Goal: Information Seeking & Learning: Learn about a topic

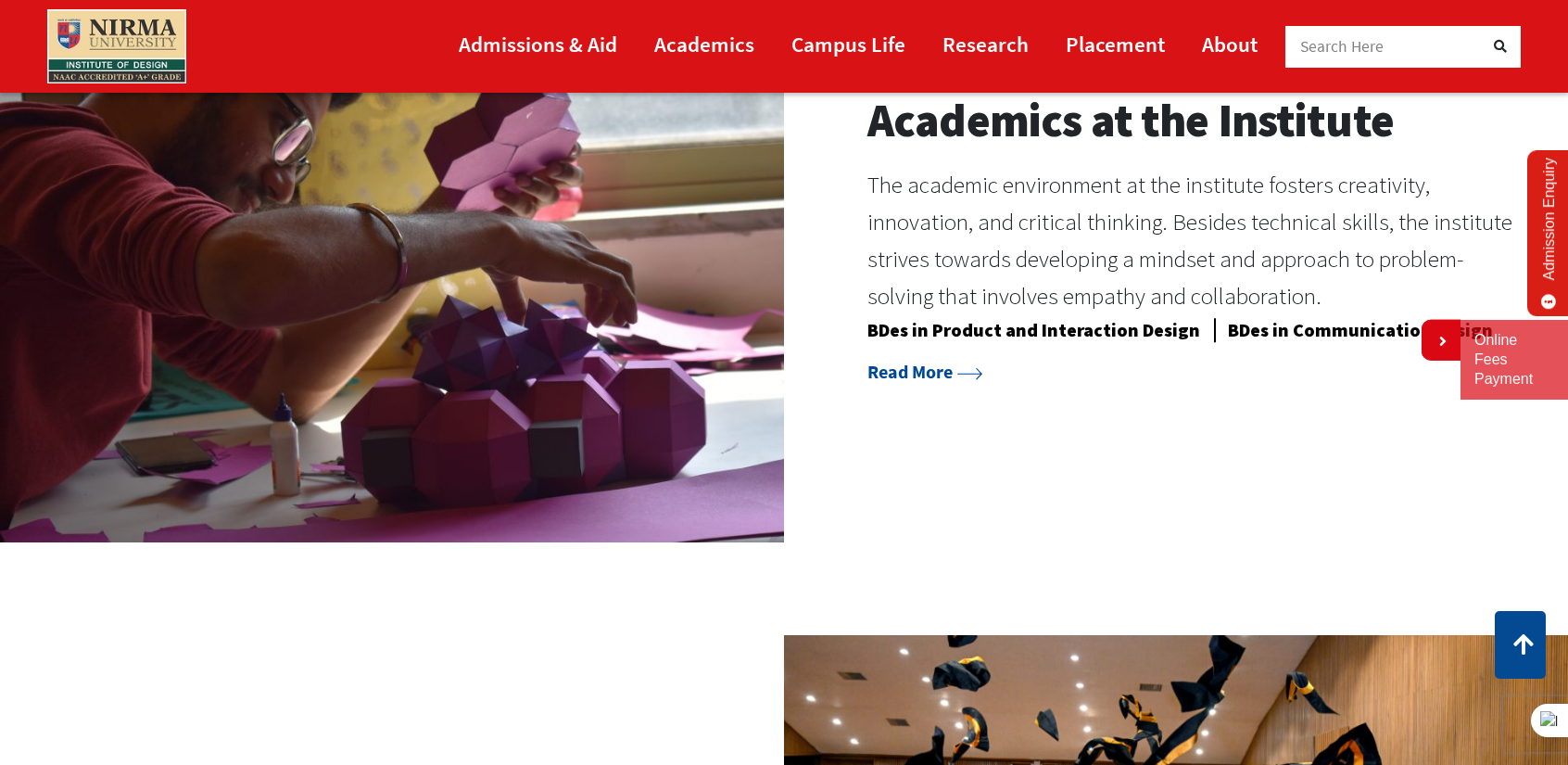
scroll to position [1962, 0]
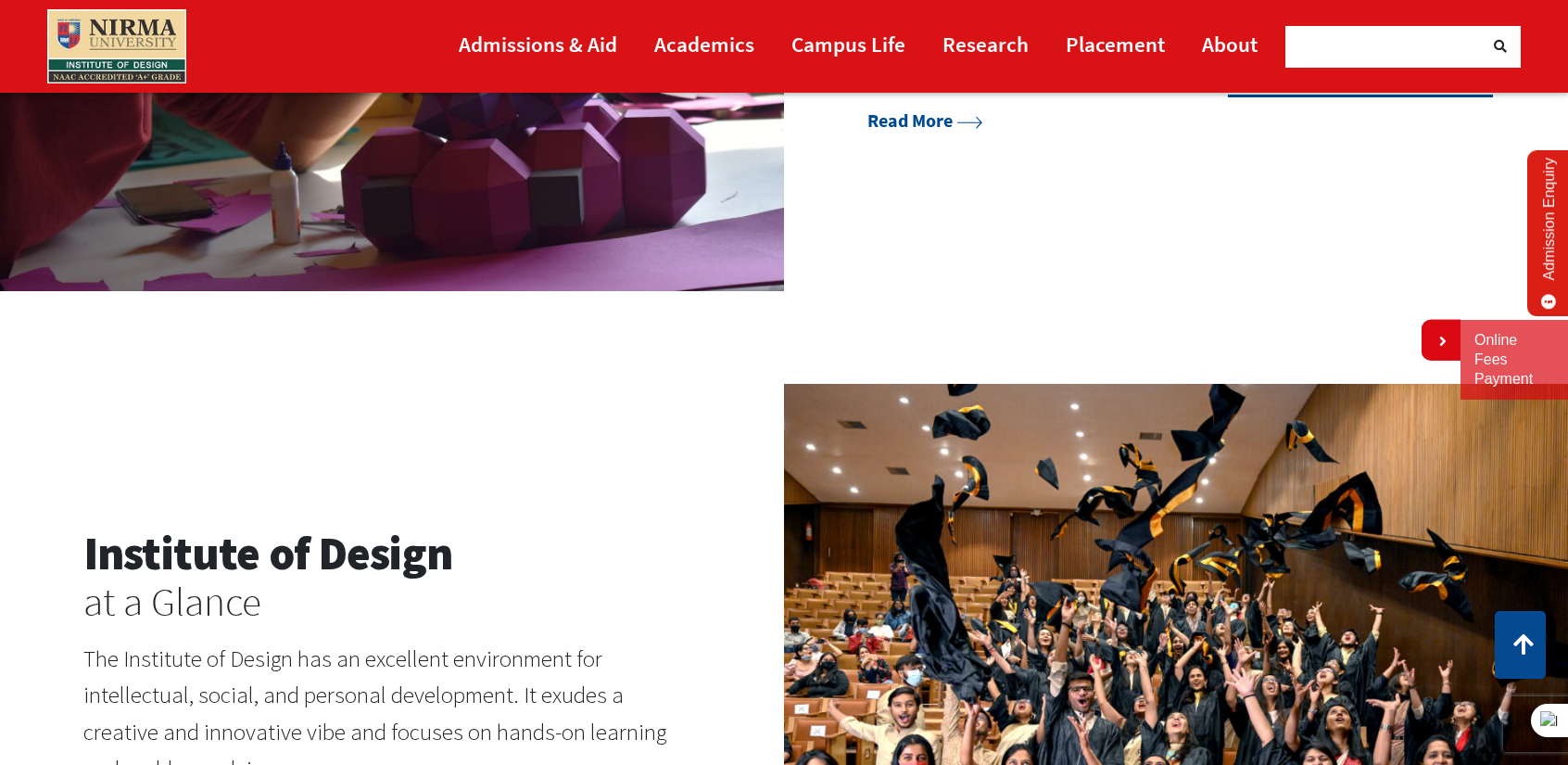
click at [1228, 97] on link "BDes in Communication Design" at bounding box center [1359, 82] width 264 height 31
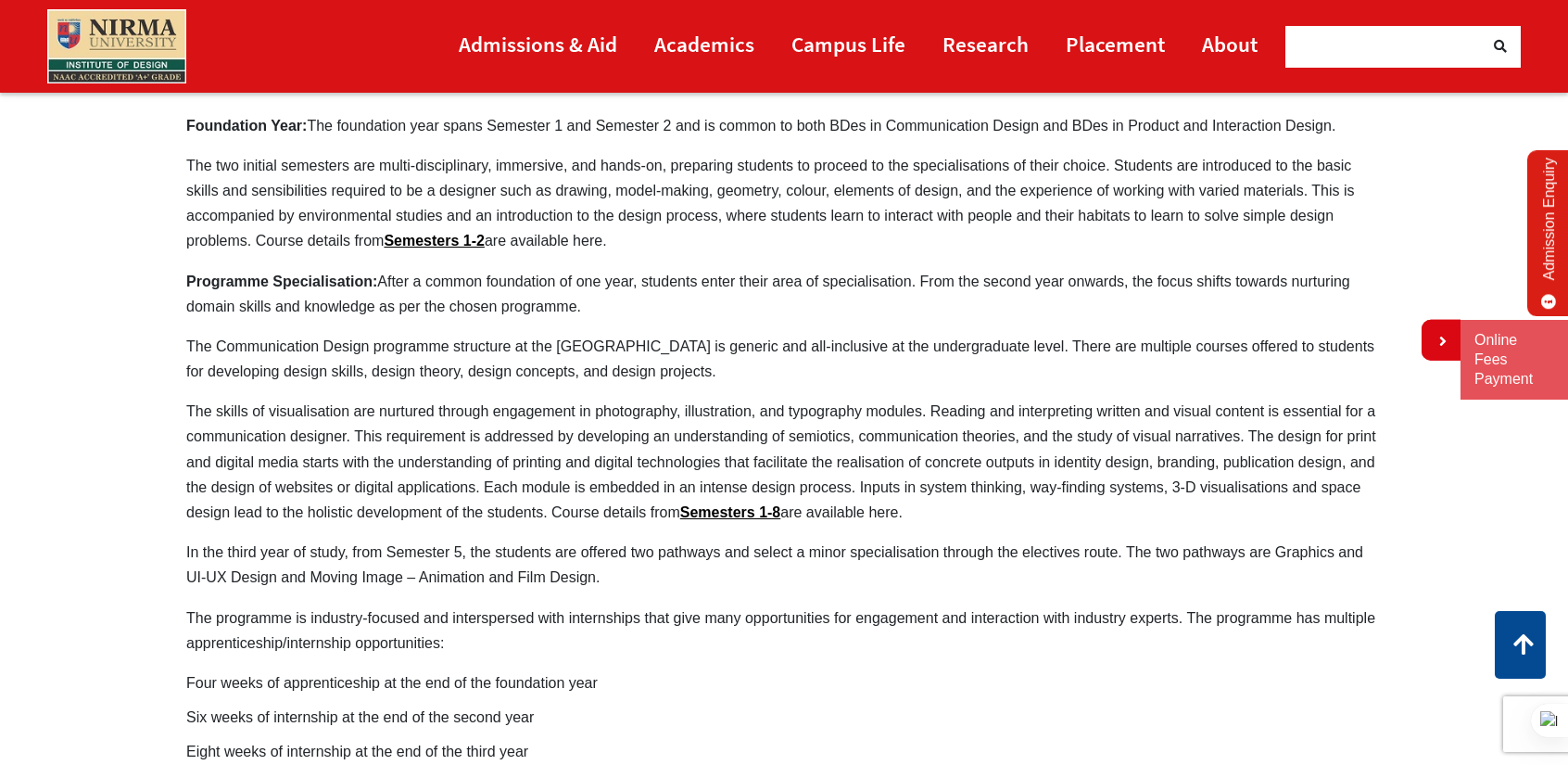
scroll to position [909, 0]
click at [744, 506] on link "Semesters 1-8" at bounding box center [730, 514] width 101 height 16
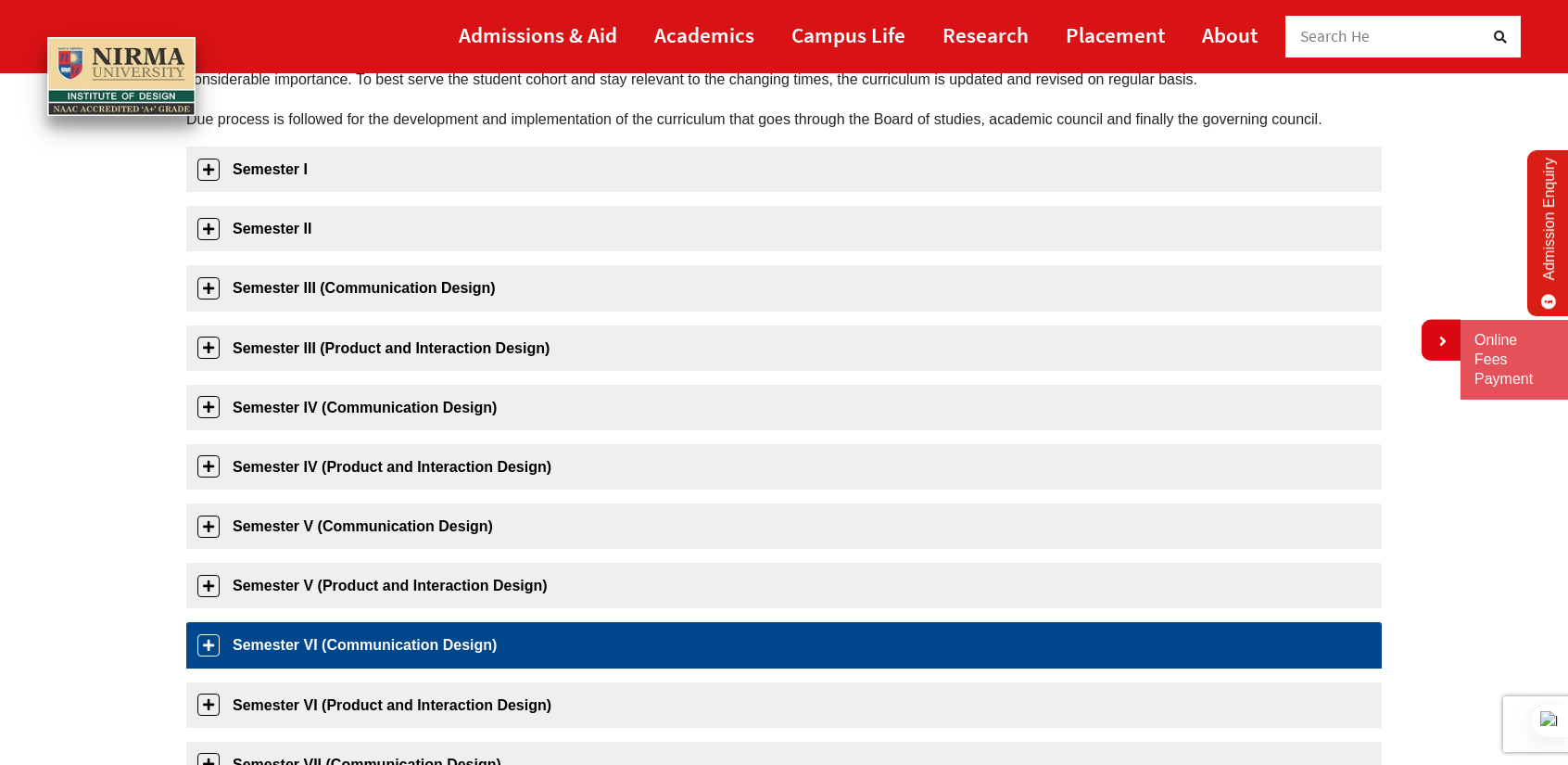
scroll to position [278, 0]
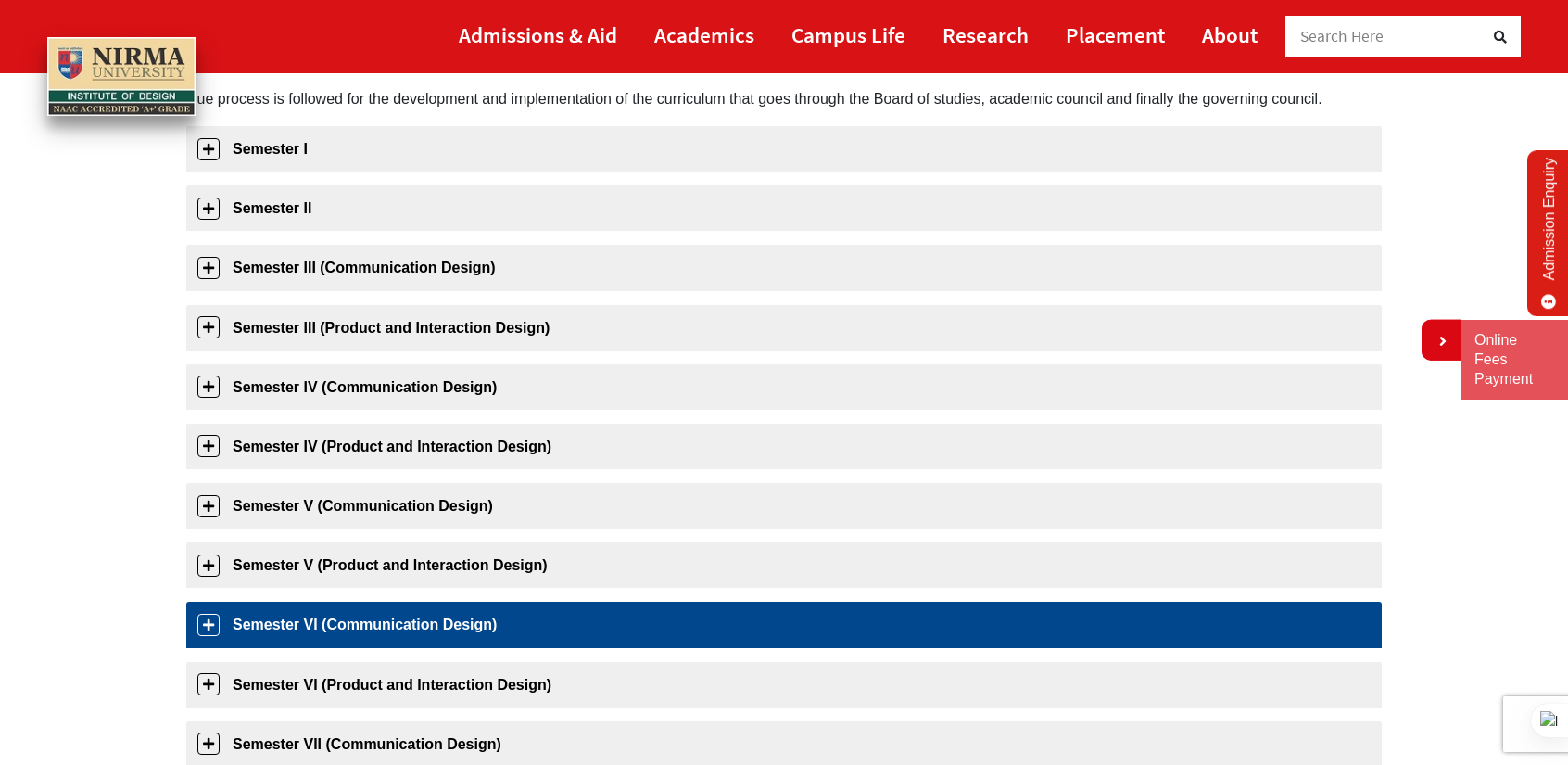
click at [471, 631] on link "Semester VI (Communication Design)" at bounding box center [784, 623] width 1196 height 45
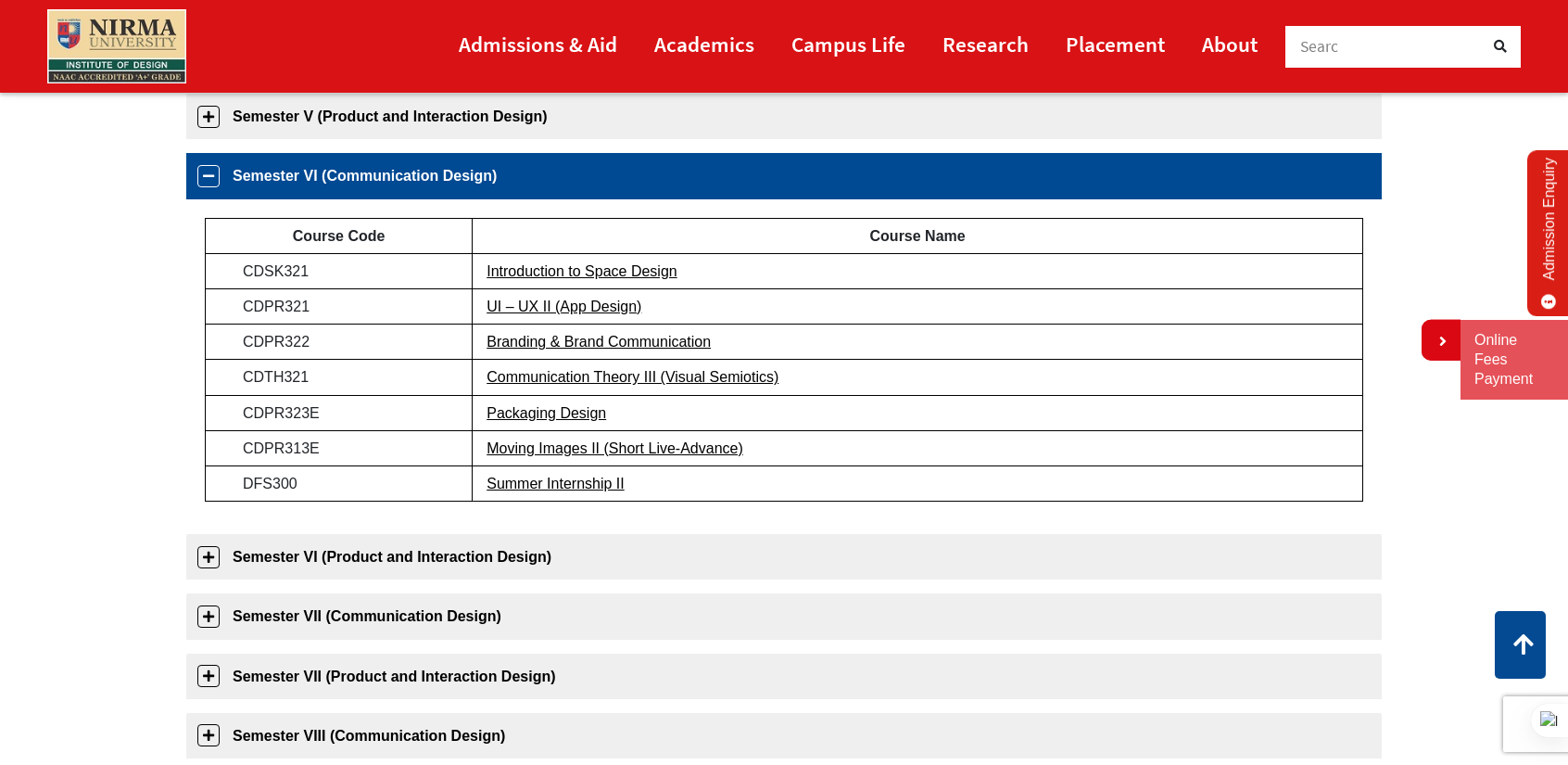
scroll to position [769, 0]
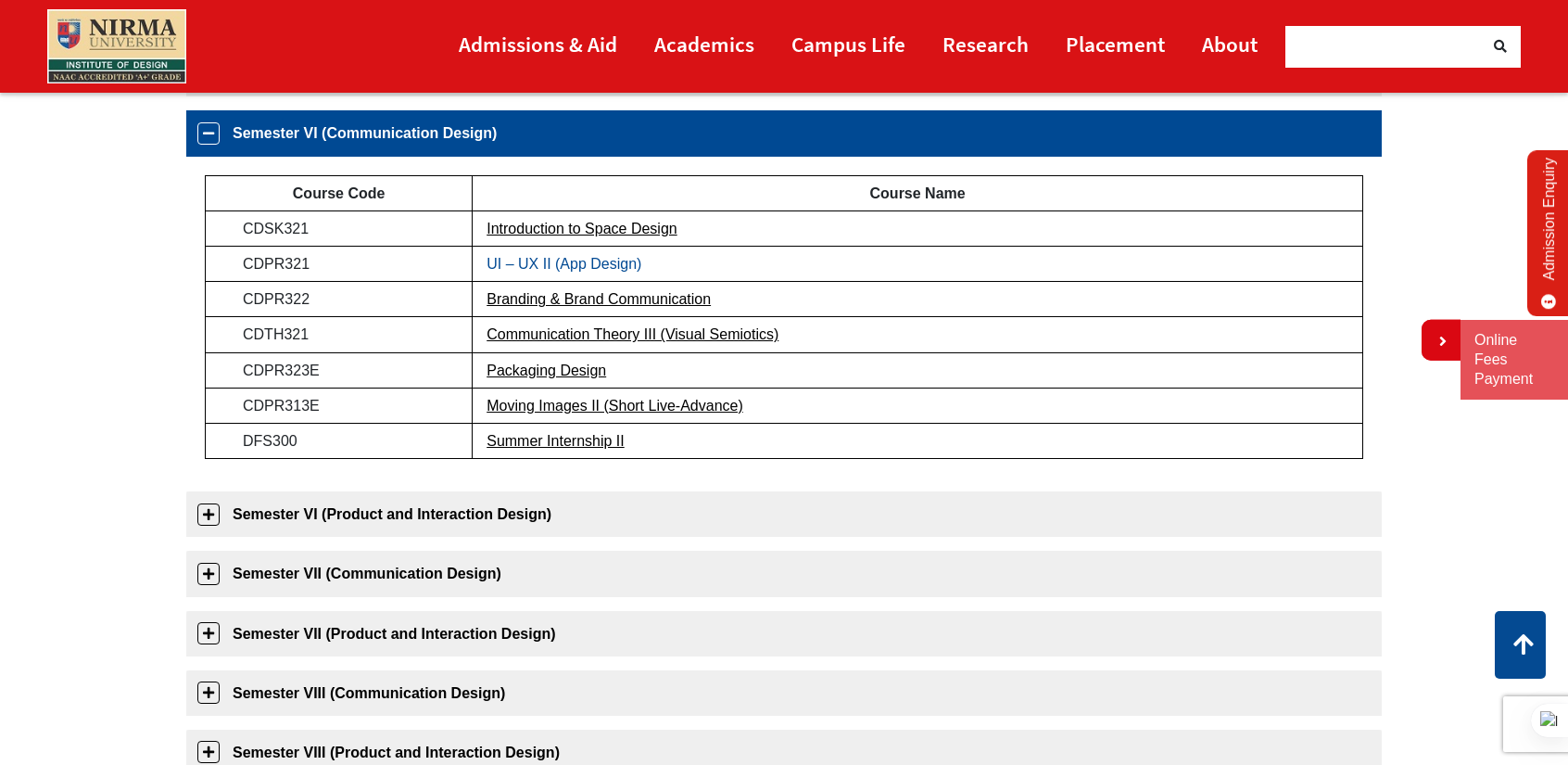
click at [619, 260] on link "UI – UX II (App Design)" at bounding box center [563, 264] width 155 height 16
